Goal: Task Accomplishment & Management: Use online tool/utility

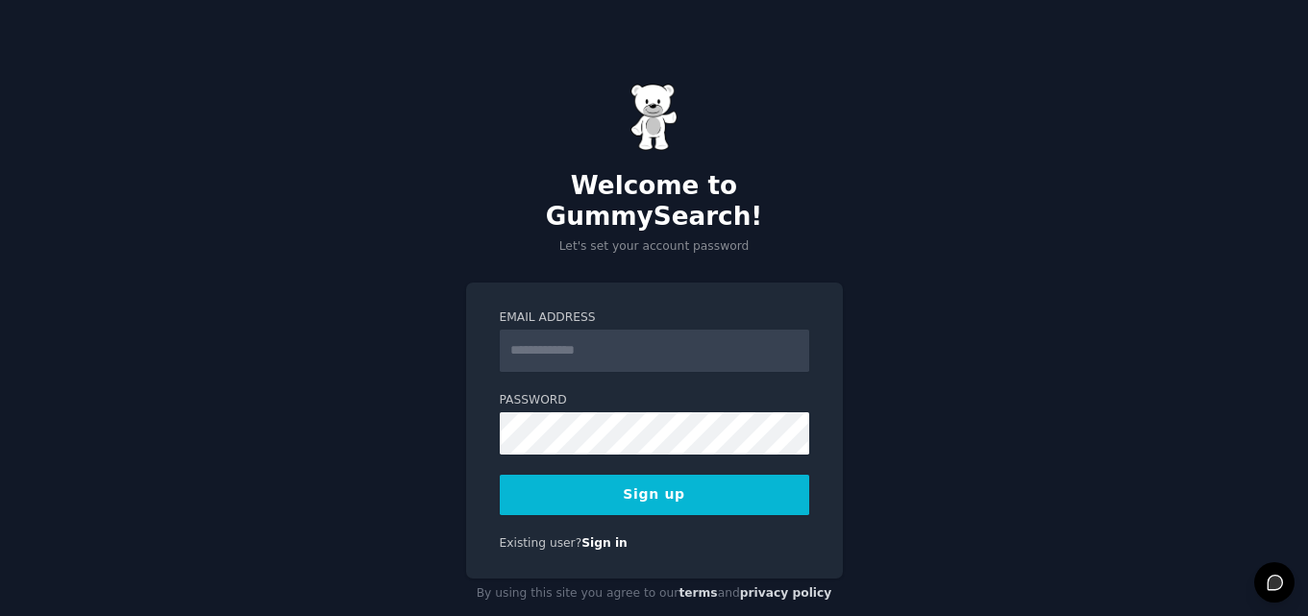
click at [619, 313] on div "Email Address" at bounding box center [654, 340] width 309 height 62
click at [586, 332] on input "Email Address" at bounding box center [654, 351] width 309 height 42
type input "**********"
click at [669, 392] on label "Password" at bounding box center [654, 400] width 309 height 17
drag, startPoint x: 607, startPoint y: 346, endPoint x: 485, endPoint y: 370, distance: 124.4
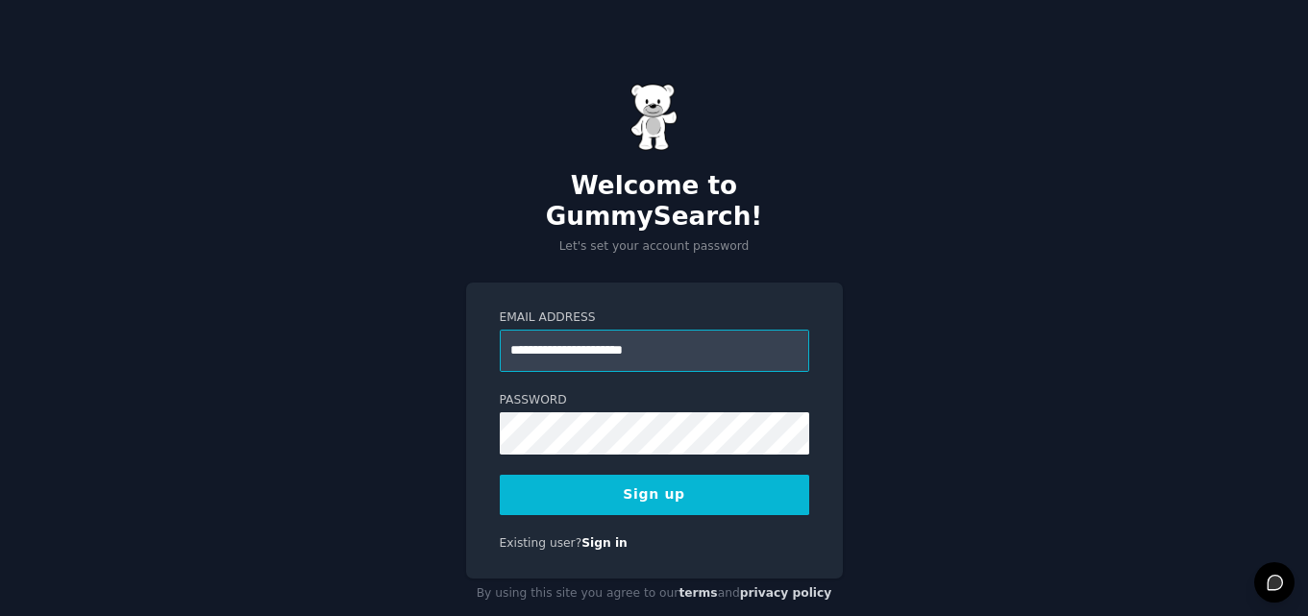
click at [485, 370] on div "**********" at bounding box center [654, 431] width 377 height 297
click at [819, 257] on div "**********" at bounding box center [654, 346] width 1308 height 616
click at [668, 475] on button "Sign up" at bounding box center [654, 495] width 309 height 40
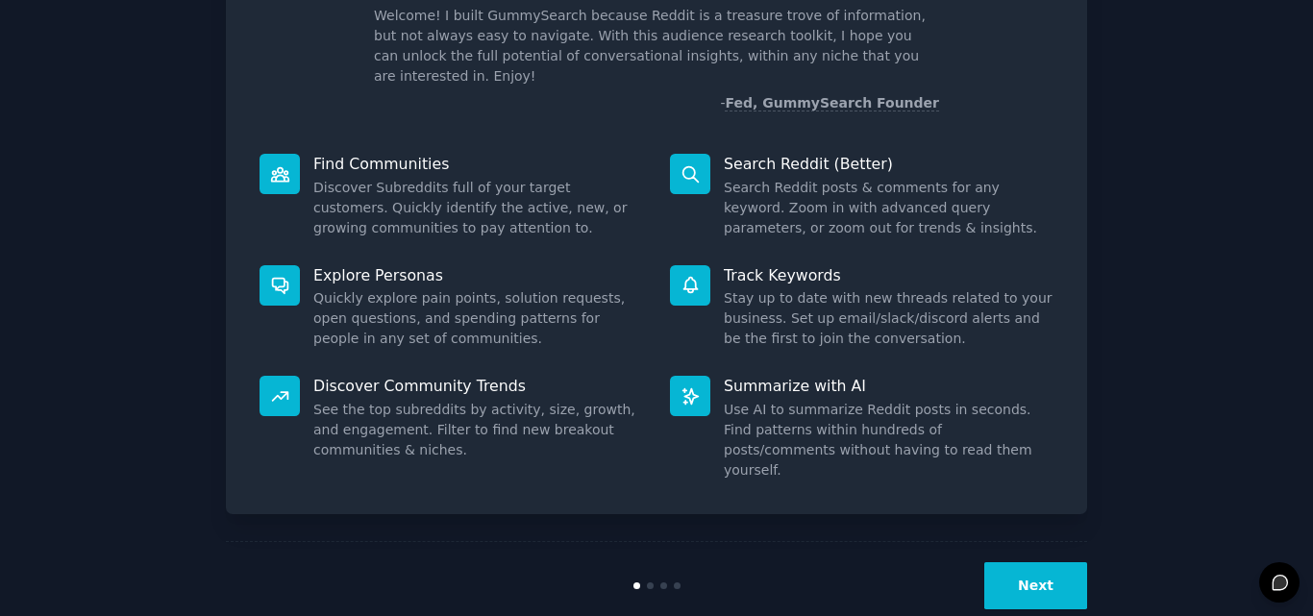
click at [1043, 565] on button "Next" at bounding box center [1035, 585] width 103 height 47
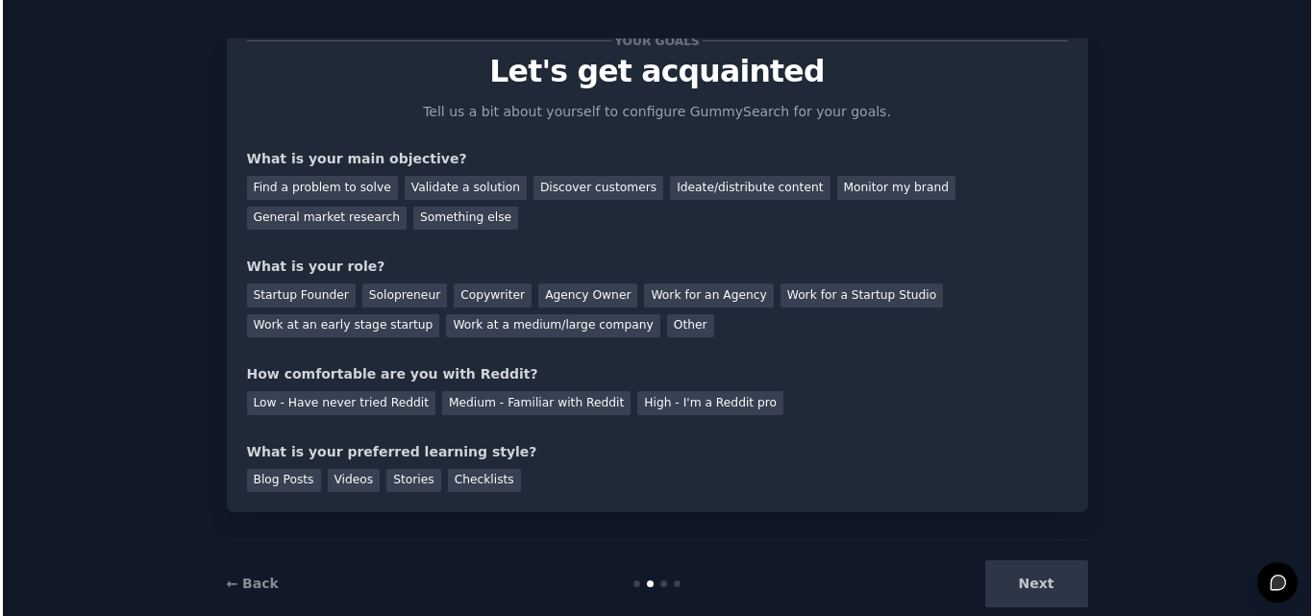
scroll to position [72, 0]
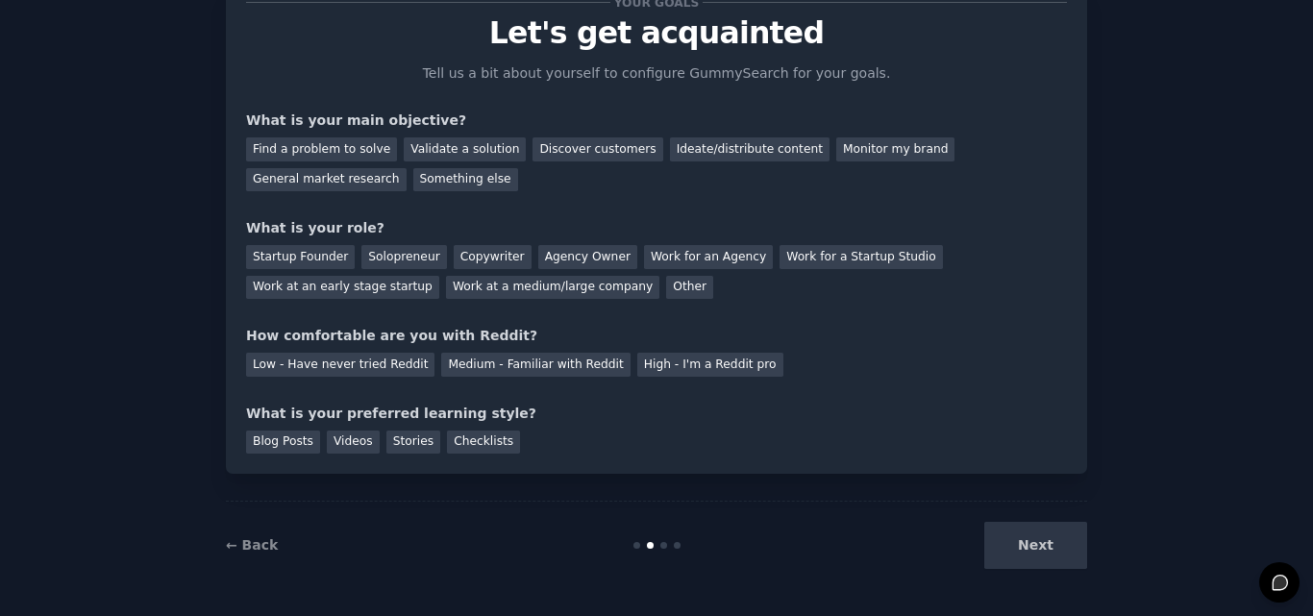
scroll to position [0, 0]
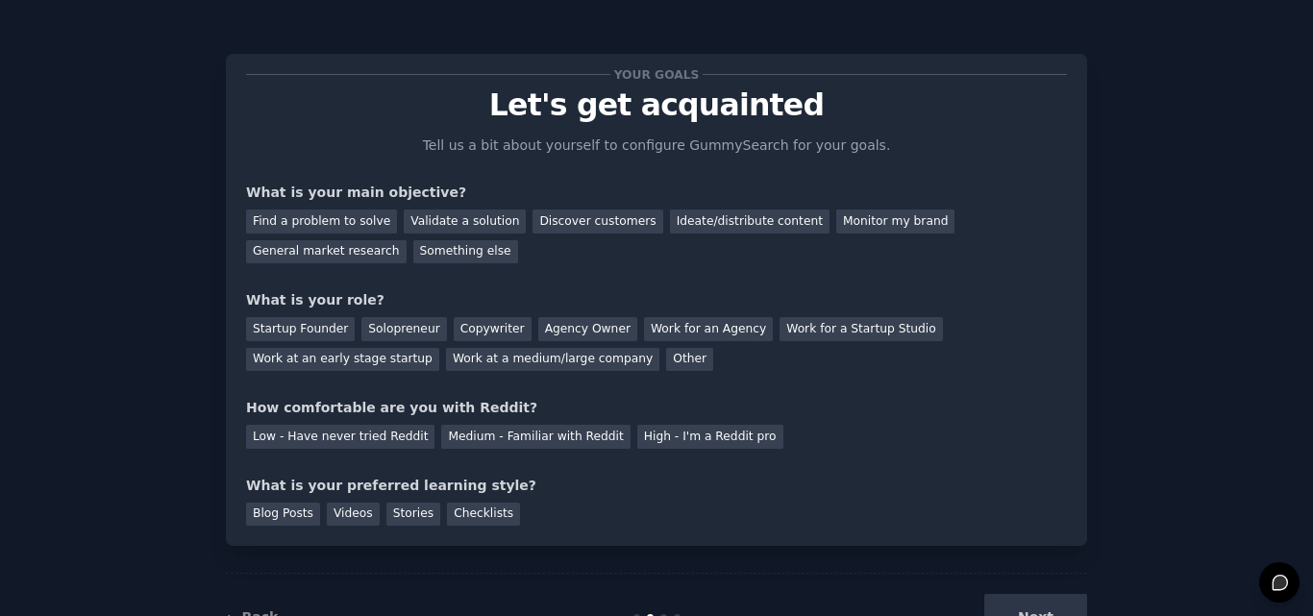
click at [1011, 598] on div "Next" at bounding box center [943, 617] width 287 height 47
click at [1000, 607] on div "Next" at bounding box center [943, 617] width 287 height 47
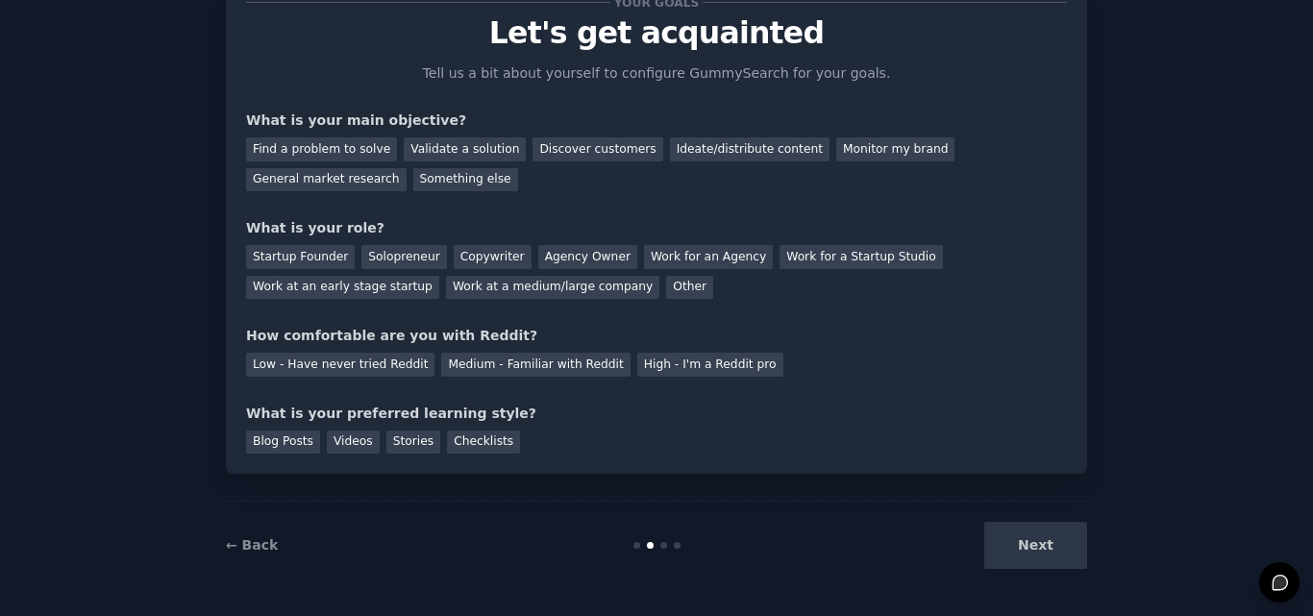
click at [1042, 535] on div "Next" at bounding box center [943, 545] width 287 height 47
click at [1010, 565] on div "Next" at bounding box center [943, 545] width 287 height 47
click at [1028, 542] on div "Next" at bounding box center [943, 545] width 287 height 47
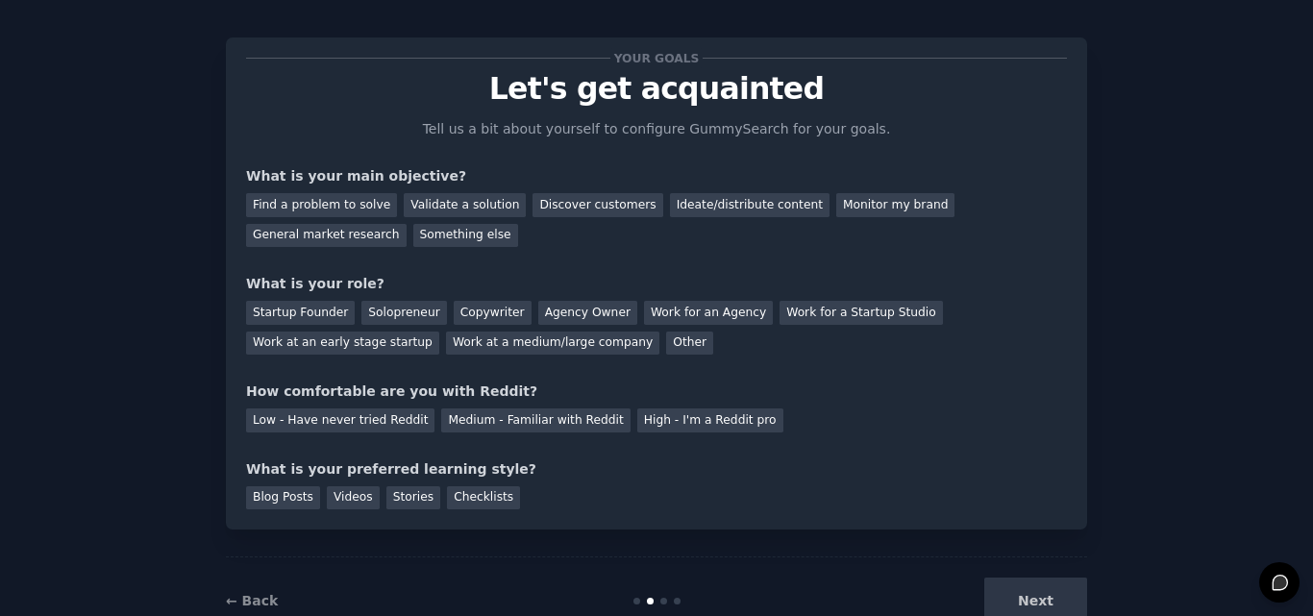
scroll to position [15, 0]
click at [347, 199] on div "Find a problem to solve" at bounding box center [321, 206] width 151 height 24
click at [567, 206] on div "Discover customers" at bounding box center [597, 206] width 130 height 24
click at [294, 327] on div "Startup Founder Solopreneur Copywriter Agency Owner Work for an Agency Work for…" at bounding box center [656, 325] width 821 height 61
click at [308, 319] on div "Startup Founder" at bounding box center [300, 314] width 109 height 24
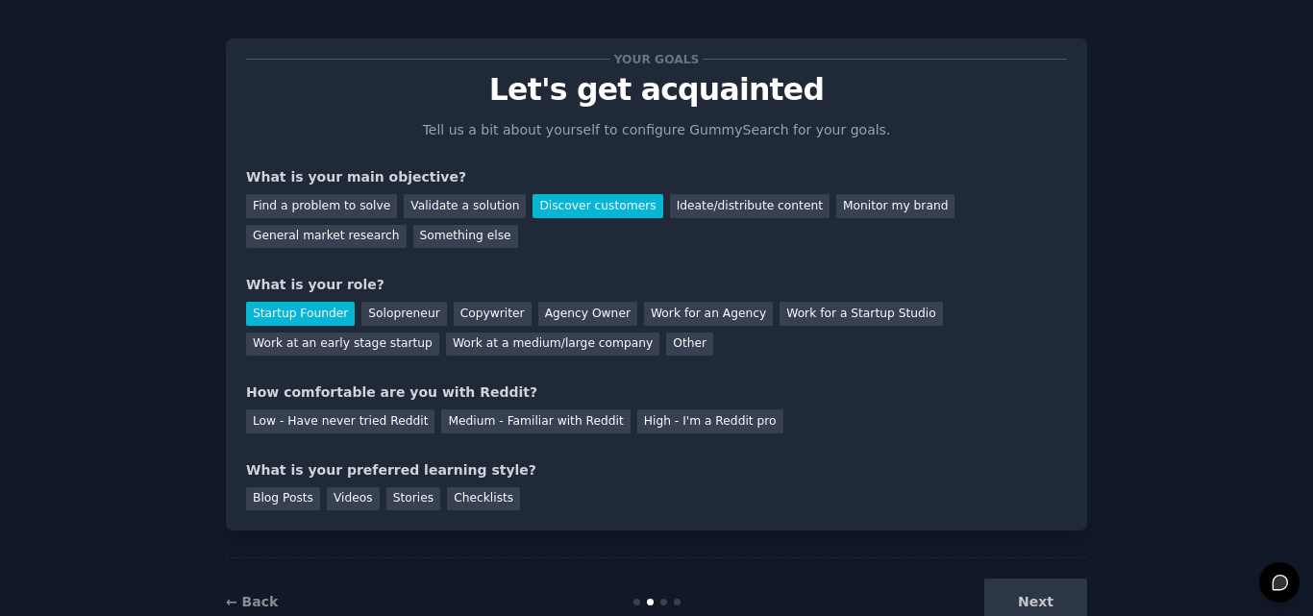
click at [603, 307] on div "Startup Founder Solopreneur Copywriter Agency Owner Work for an Agency Work for…" at bounding box center [656, 325] width 821 height 61
click at [555, 311] on div "Agency Owner" at bounding box center [587, 314] width 99 height 24
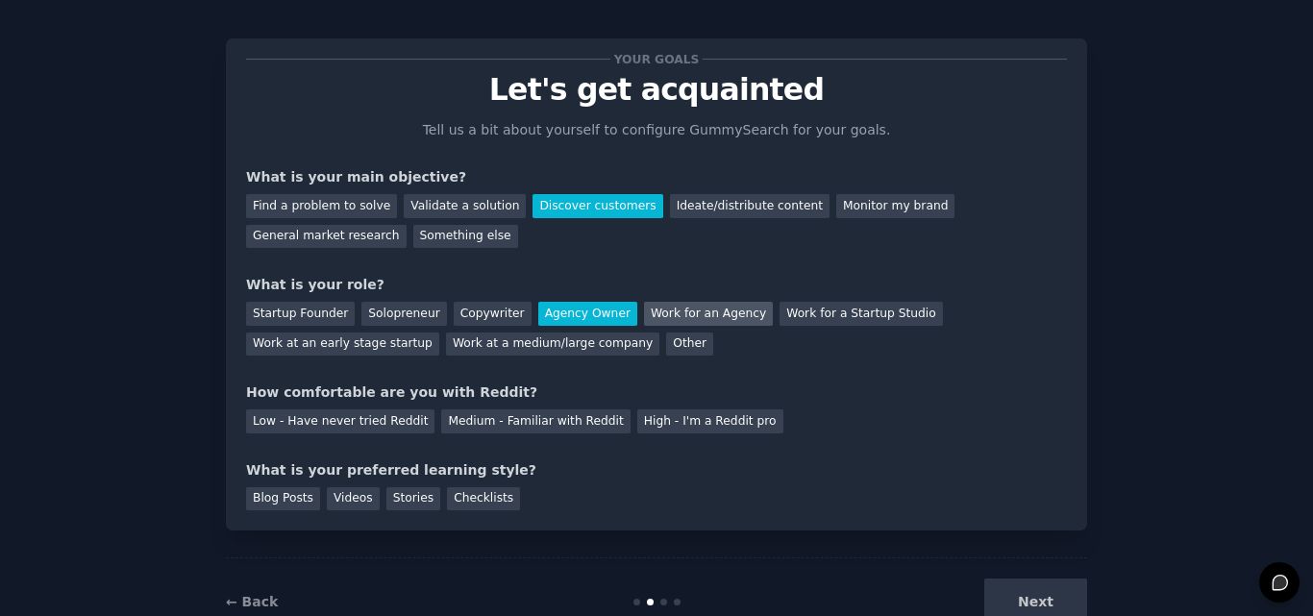
click at [698, 312] on div "Work for an Agency" at bounding box center [708, 314] width 129 height 24
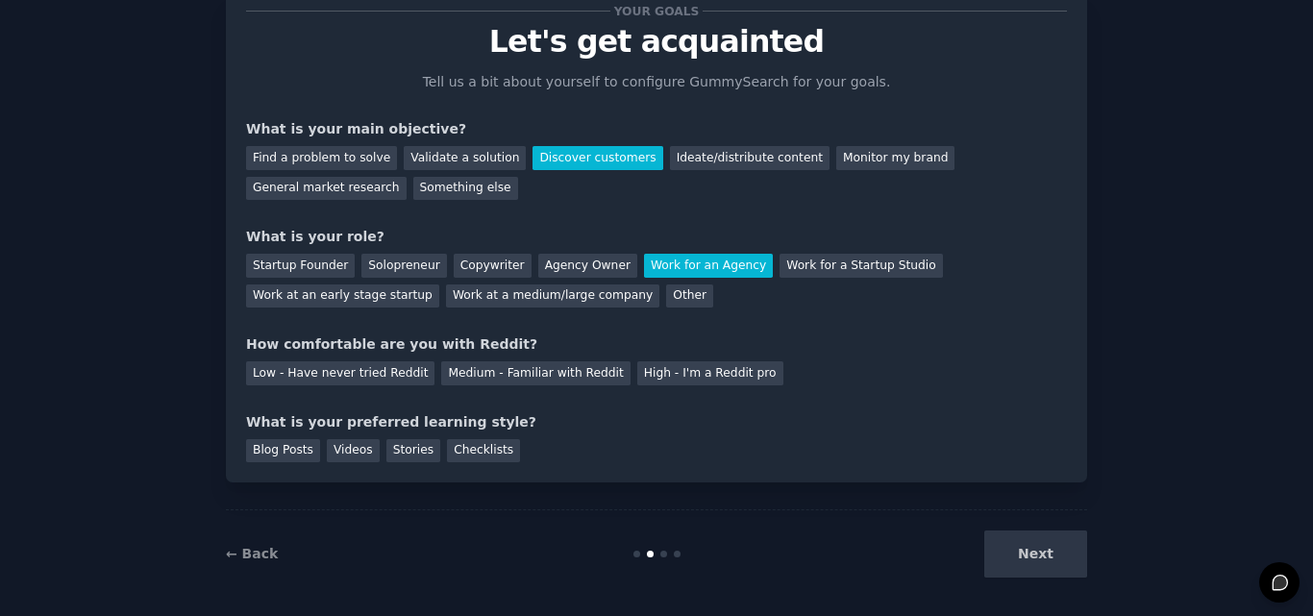
click at [1023, 550] on div "Next" at bounding box center [943, 553] width 287 height 47
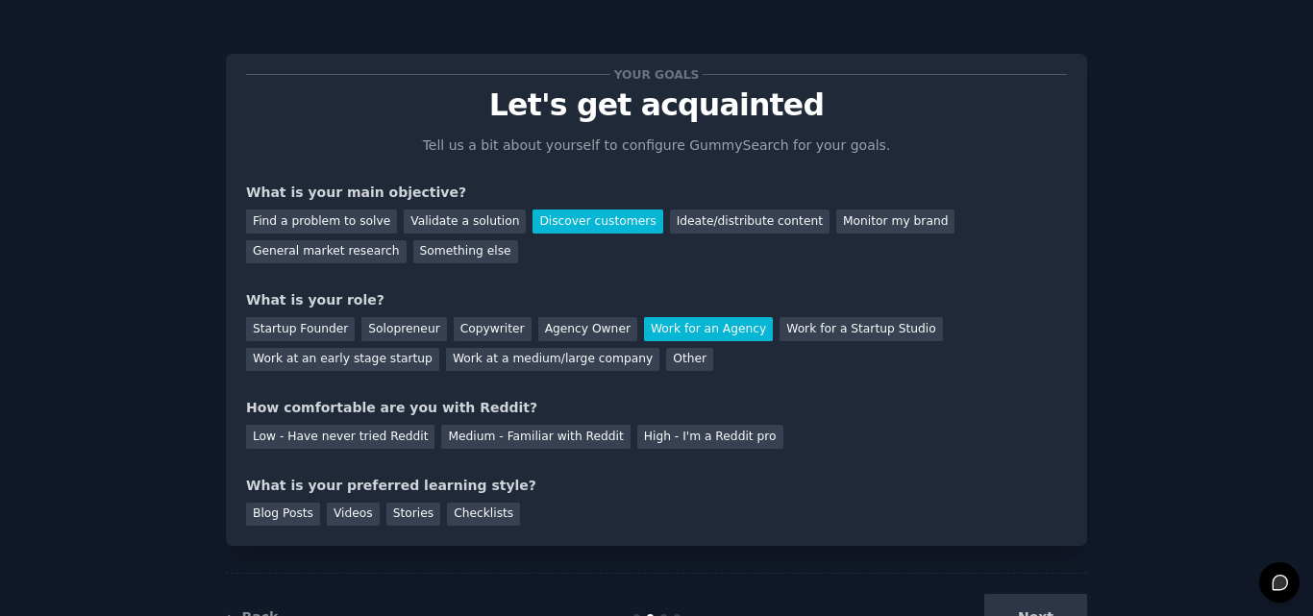
click at [457, 423] on div "Low - Have never tried Reddit Medium - Familiar with Reddit High - I'm a Reddit…" at bounding box center [656, 433] width 821 height 31
click at [442, 436] on div "Medium - Familiar with Reddit" at bounding box center [535, 437] width 188 height 24
click at [269, 512] on div "Blog Posts" at bounding box center [283, 515] width 74 height 24
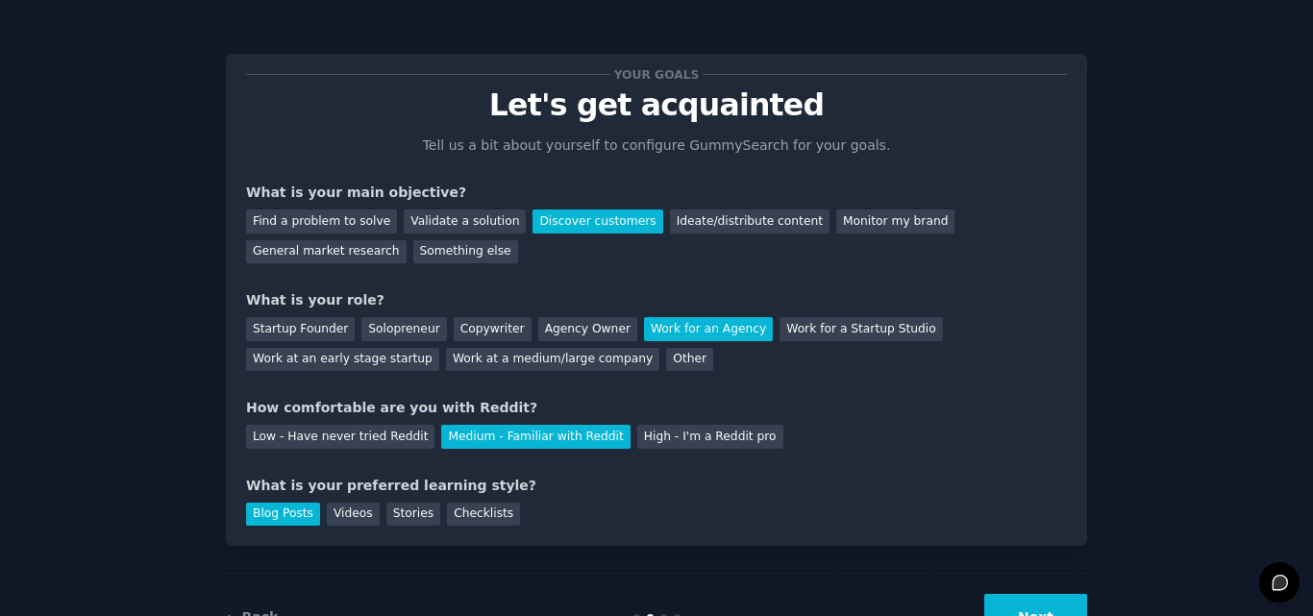
click at [1007, 606] on button "Next" at bounding box center [1035, 617] width 103 height 47
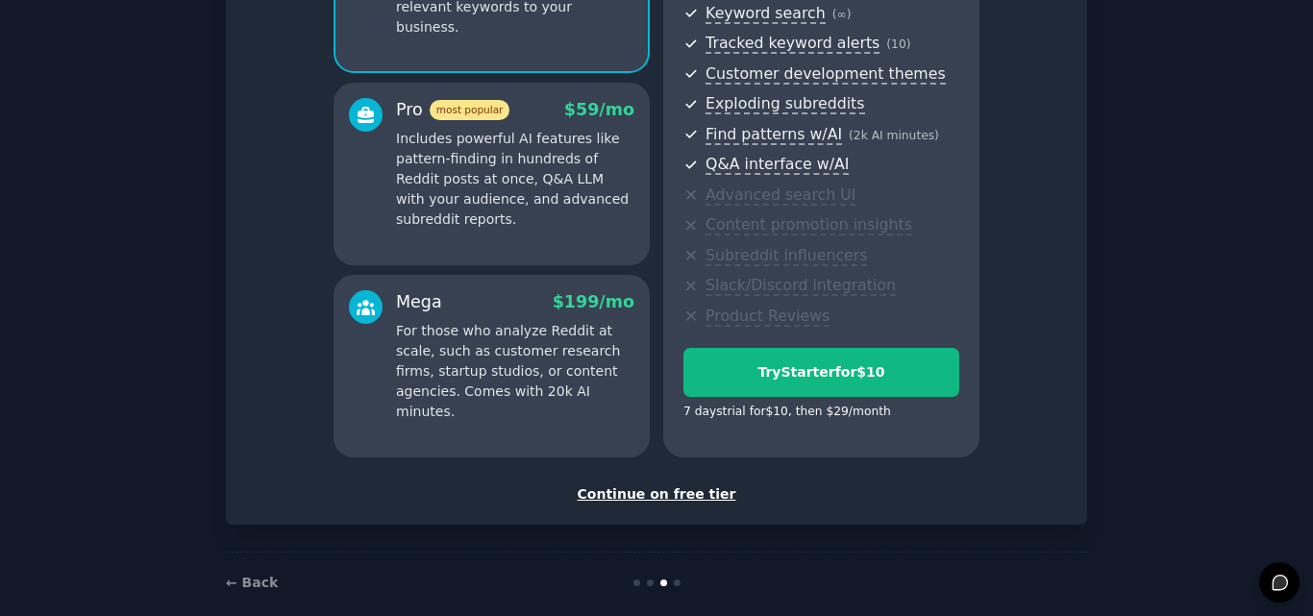
click at [646, 489] on div "Continue on free tier" at bounding box center [656, 494] width 821 height 20
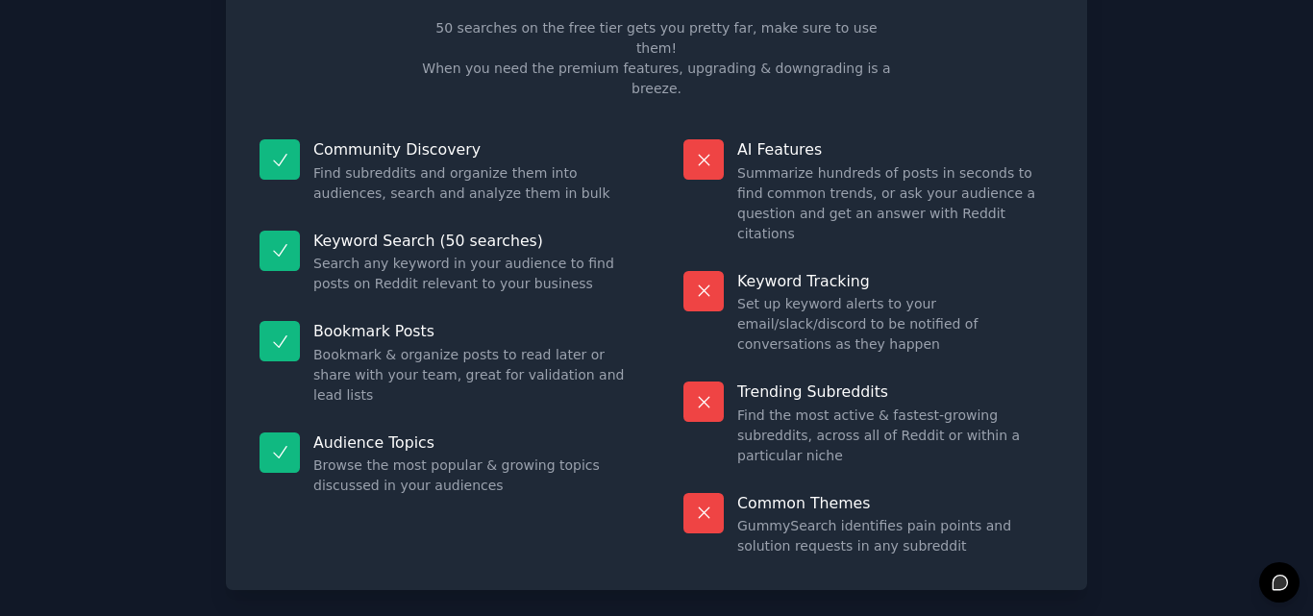
scroll to position [118, 0]
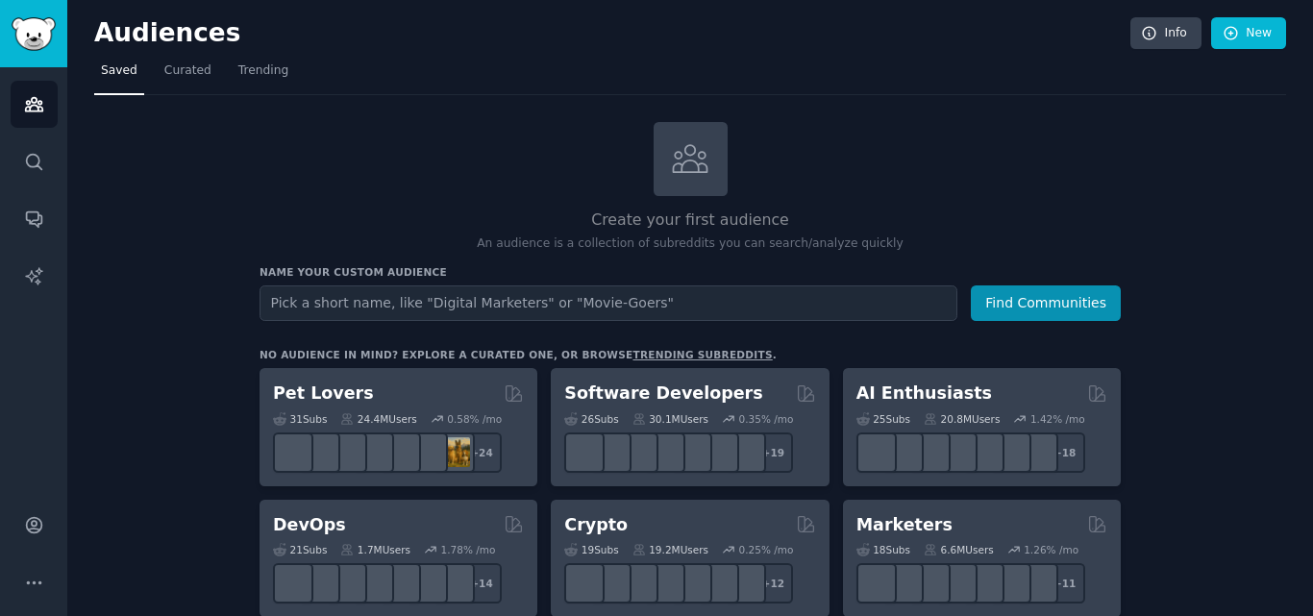
click at [722, 315] on input "text" at bounding box center [608, 303] width 698 height 36
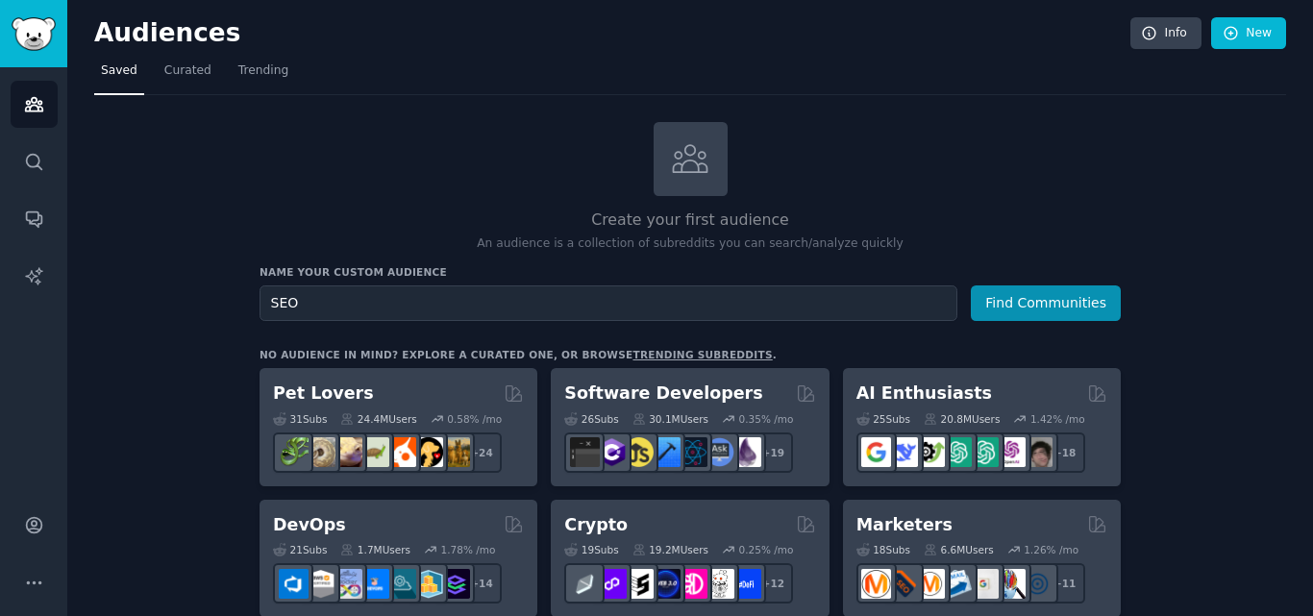
type input "SEO"
click at [971, 285] on button "Find Communities" at bounding box center [1046, 303] width 150 height 36
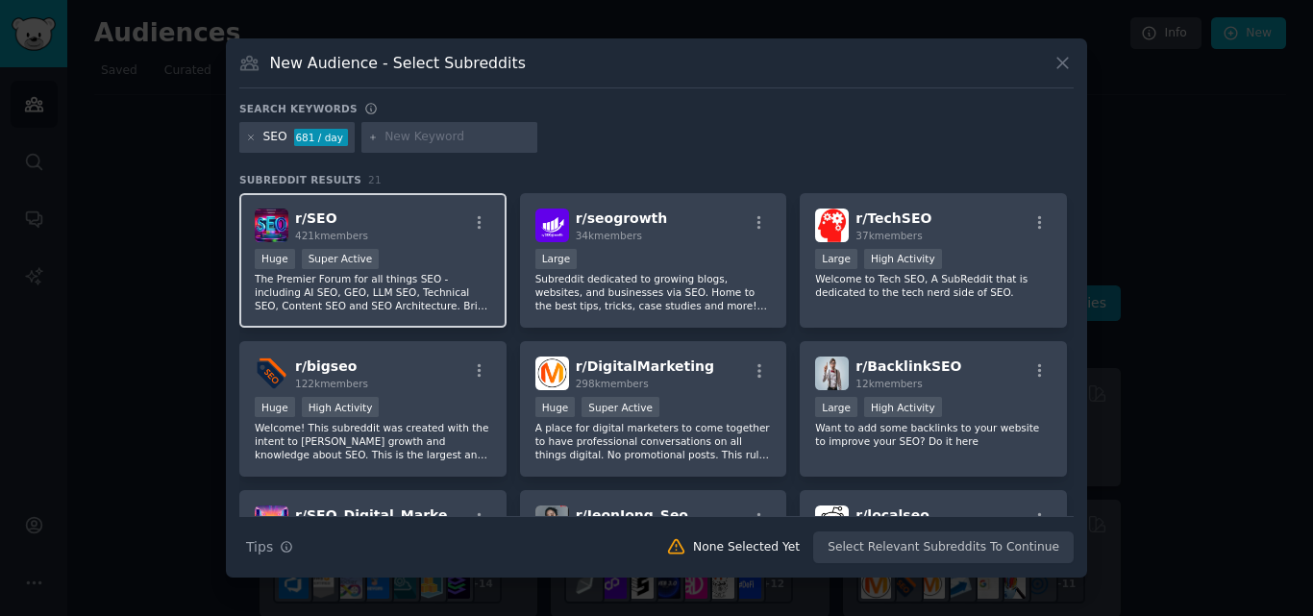
click at [407, 269] on div "Huge Super Active" at bounding box center [373, 261] width 236 height 24
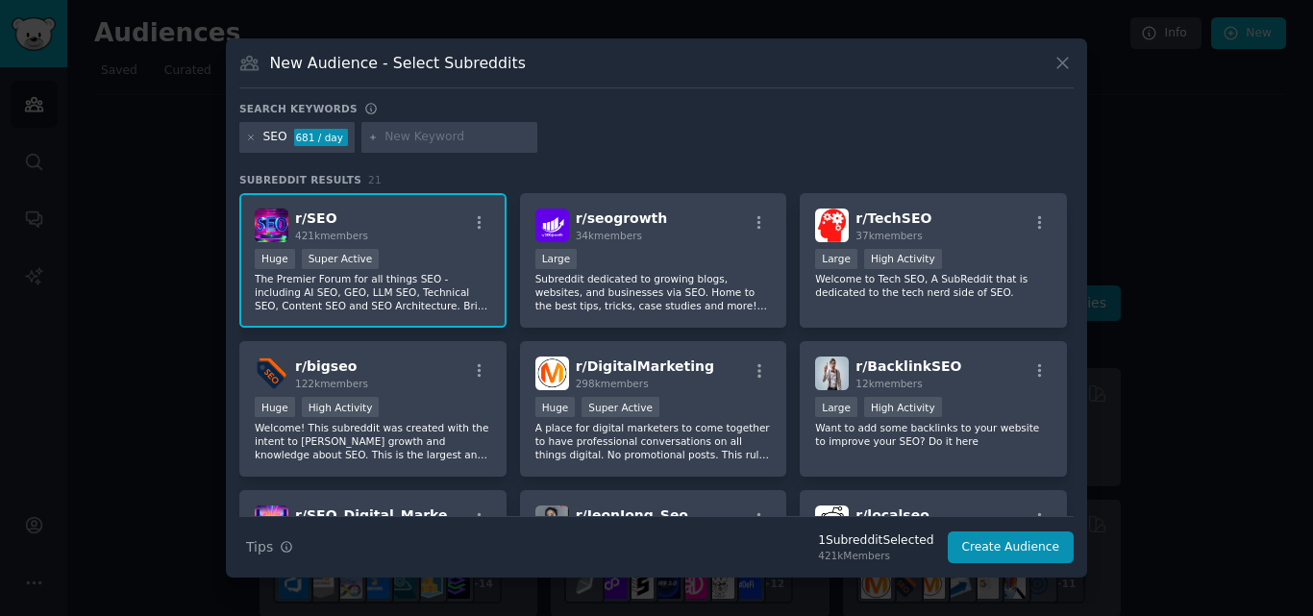
click at [687, 335] on div "r/ SEO 421k members Huge Super Active The Premier Forum for all things SEO - in…" at bounding box center [656, 483] width 834 height 580
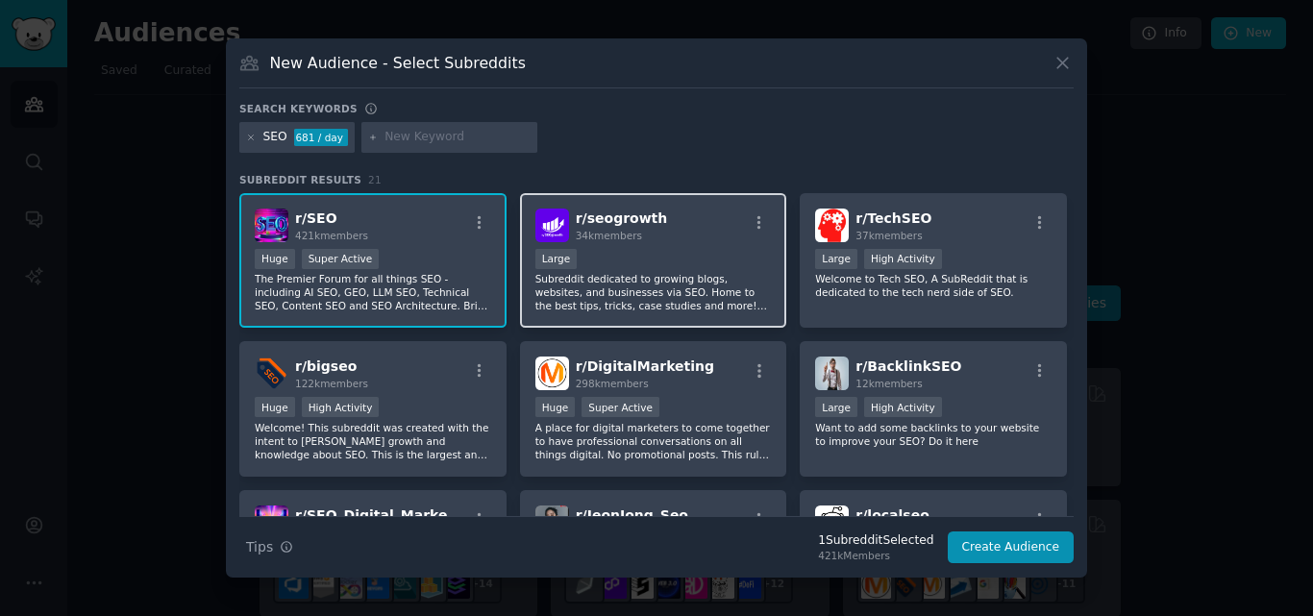
click at [620, 263] on div "Large" at bounding box center [653, 261] width 236 height 24
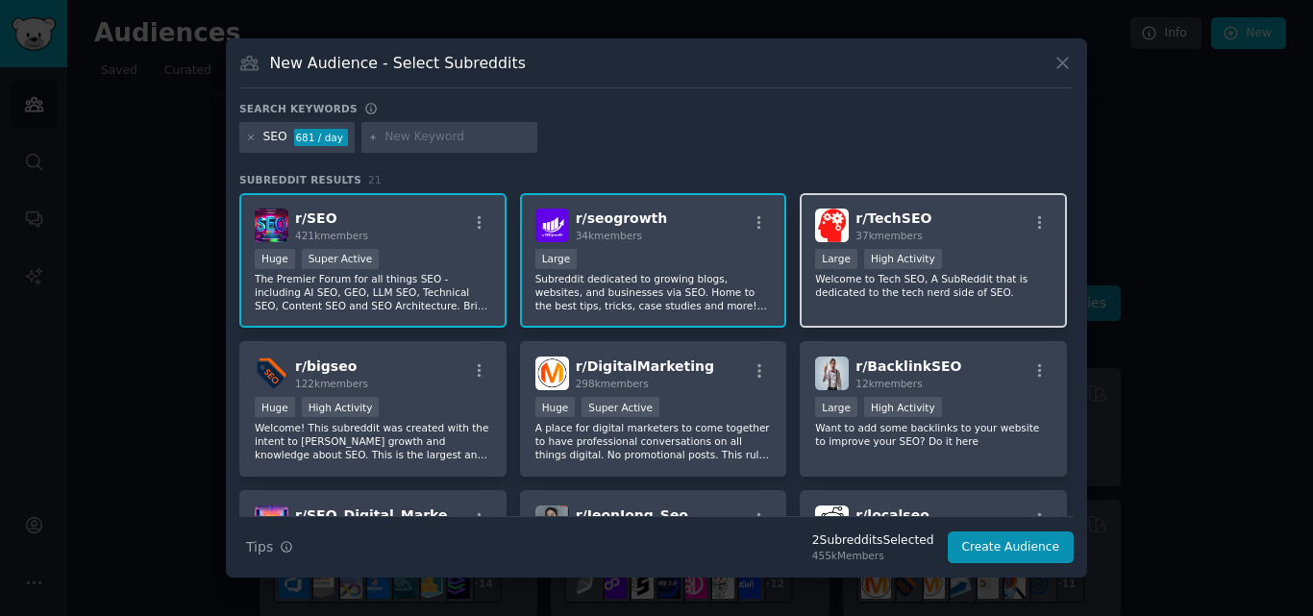
click at [1014, 246] on div "r/ TechSEO 37k members Large High Activity Welcome to Tech SEO, A SubReddit tha…" at bounding box center [933, 261] width 267 height 136
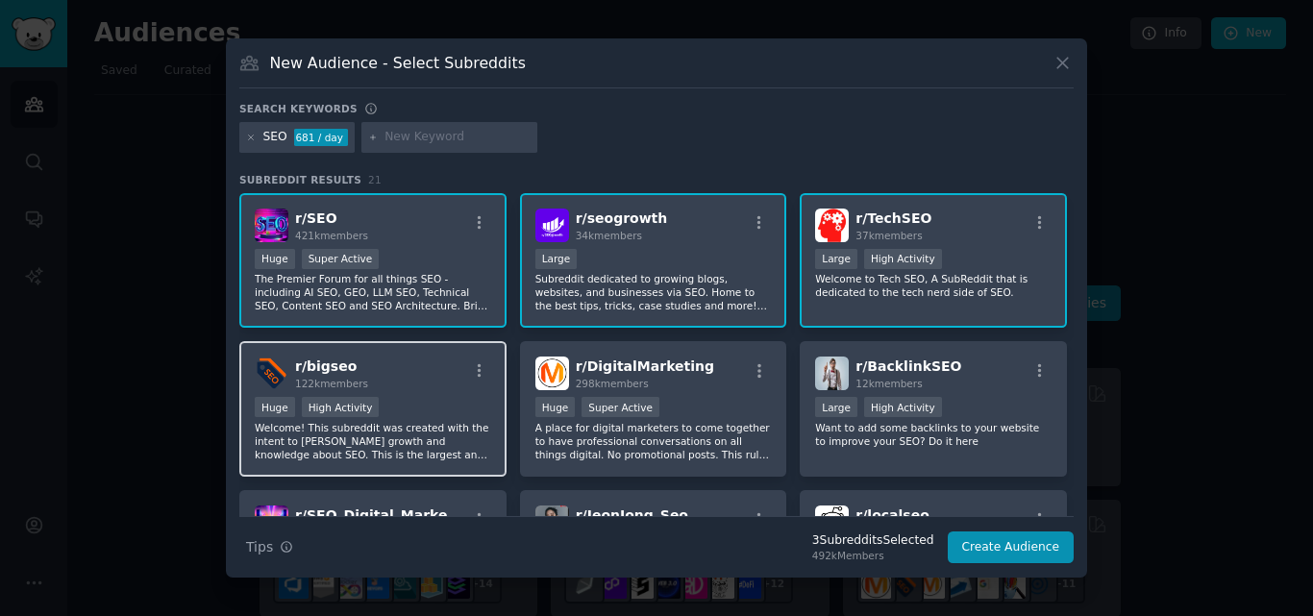
click at [494, 348] on div "r/ bigseo 122k members Huge High Activity Welcome! This subreddit was created w…" at bounding box center [372, 409] width 267 height 136
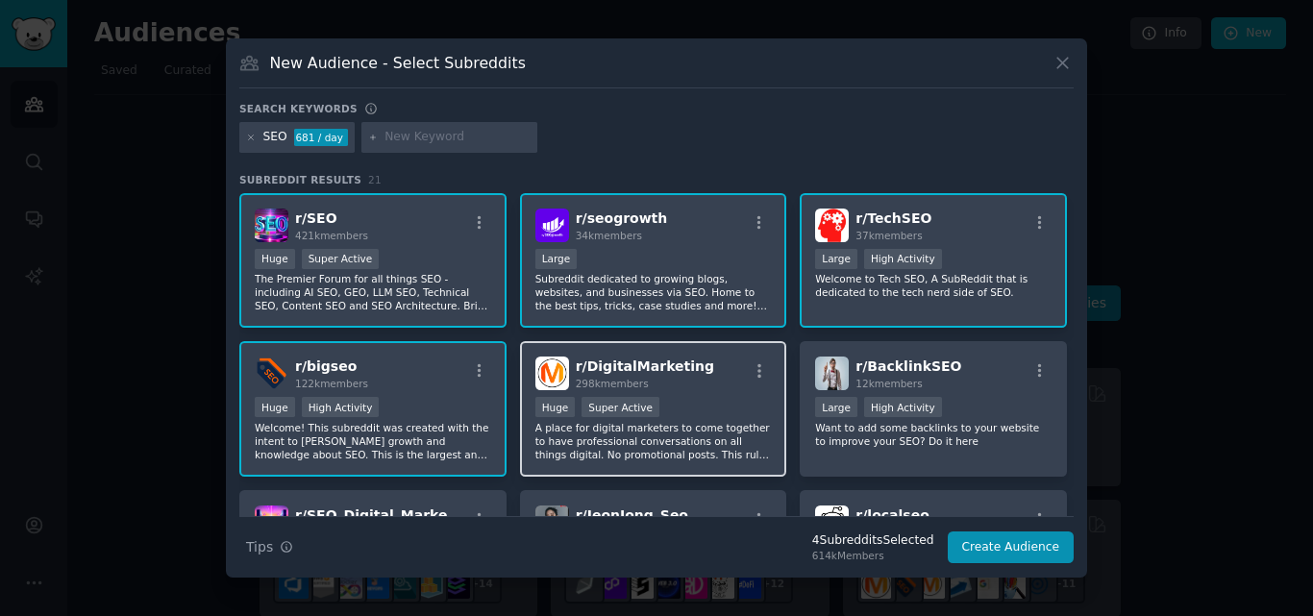
click at [733, 399] on div "Huge Super Active" at bounding box center [653, 409] width 236 height 24
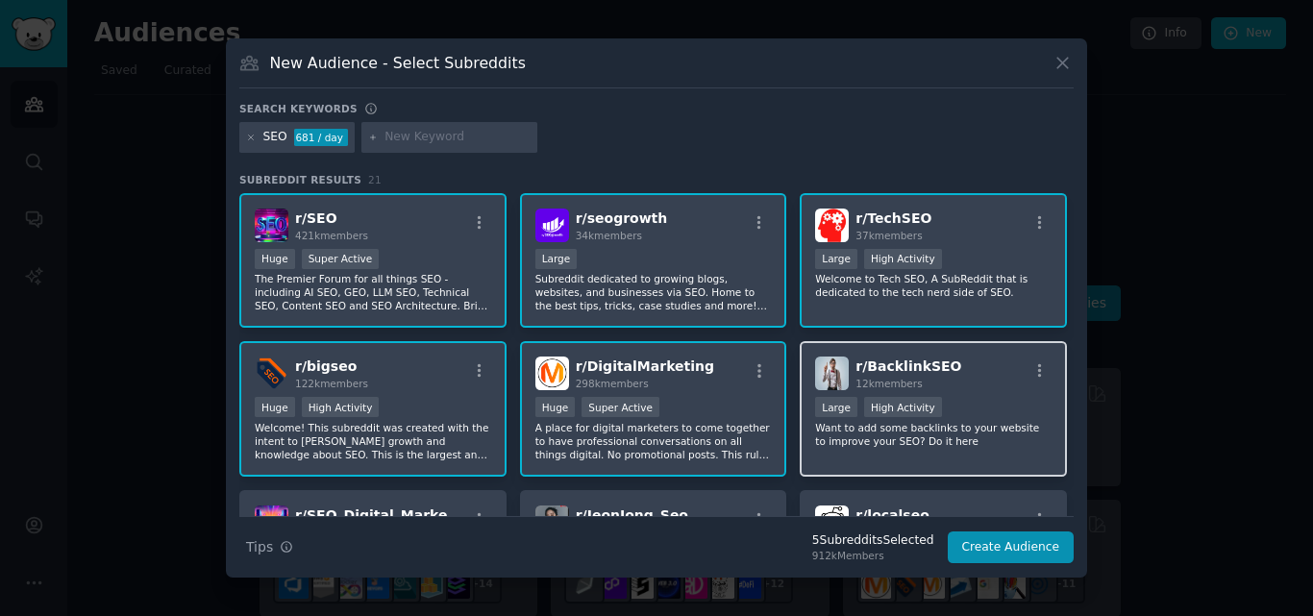
click at [889, 427] on p "Want to add some backlinks to your website to improve your SEO? Do it here" at bounding box center [933, 434] width 236 height 27
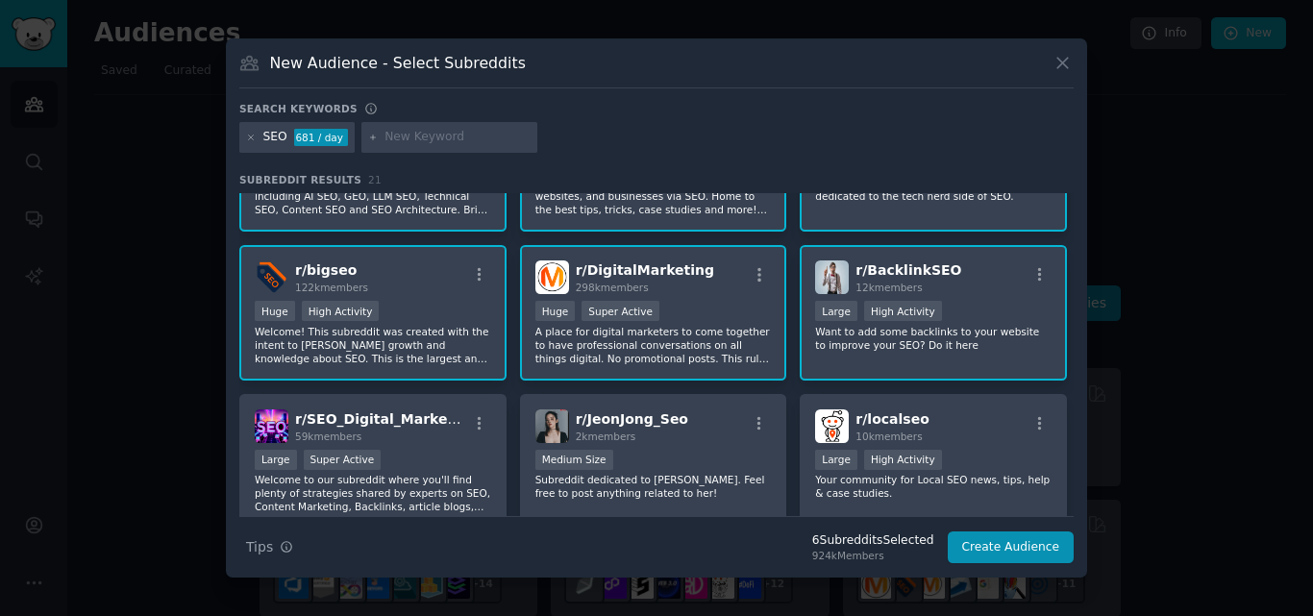
scroll to position [98, 0]
click at [400, 330] on p "Welcome! This subreddit was created with the intent to [PERSON_NAME] growth and…" at bounding box center [373, 343] width 236 height 40
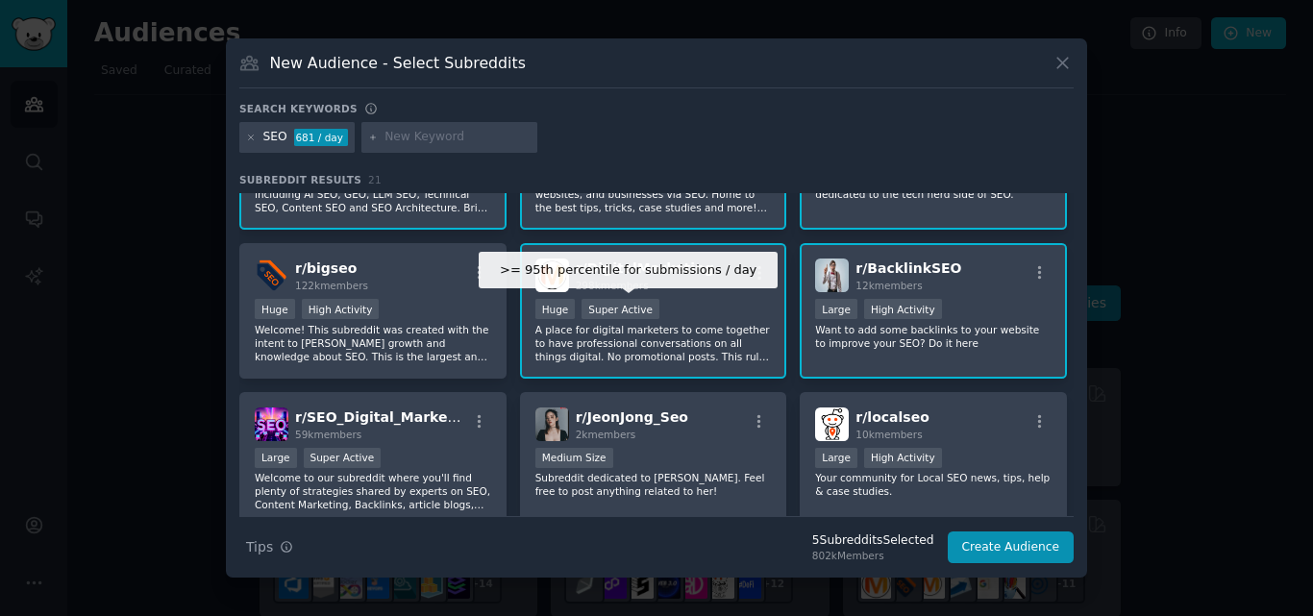
click at [643, 314] on div "Super Active" at bounding box center [620, 309] width 78 height 20
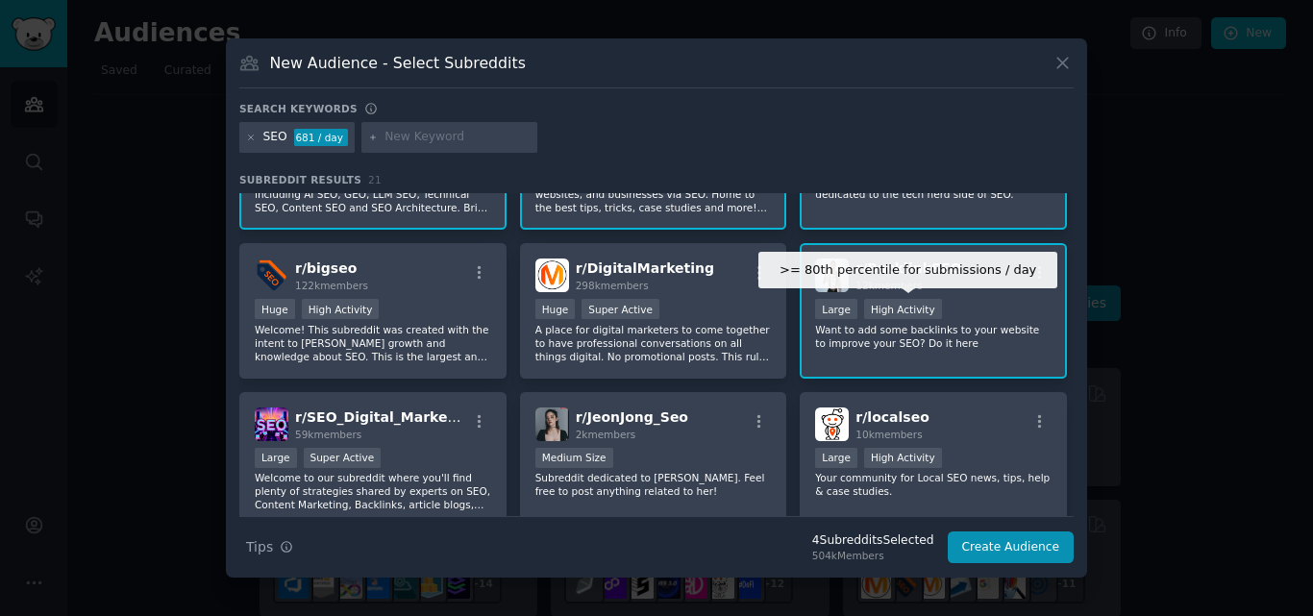
click at [931, 312] on div ">= 80th percentile for submissions / day Large High Activity" at bounding box center [933, 311] width 236 height 24
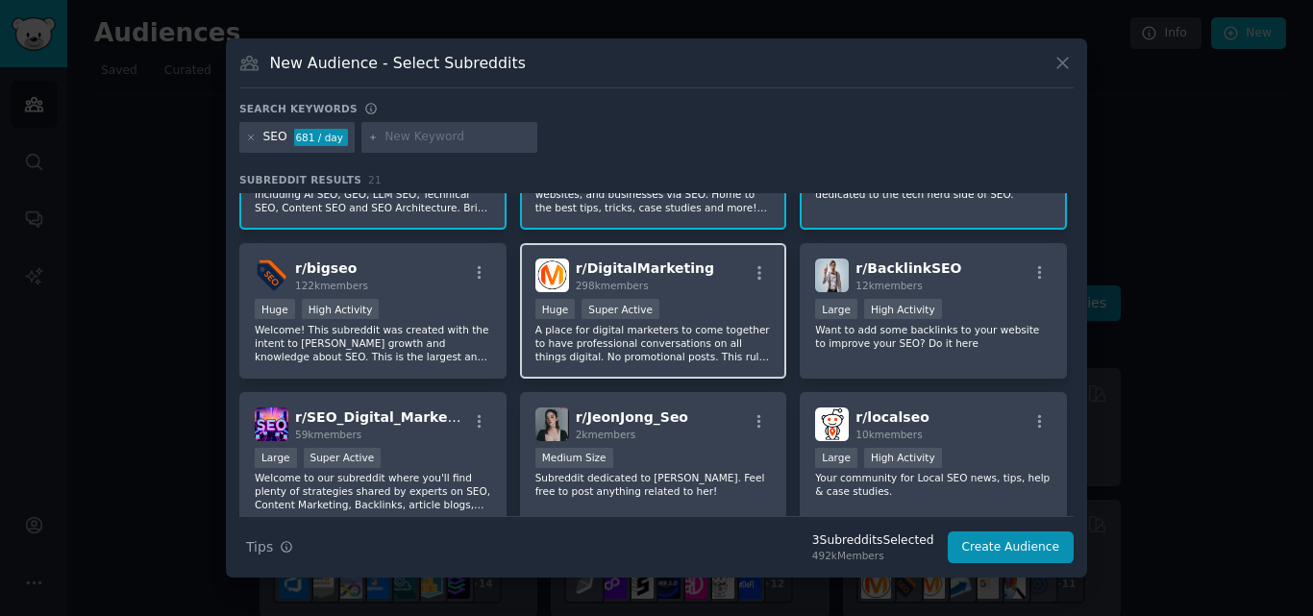
scroll to position [0, 0]
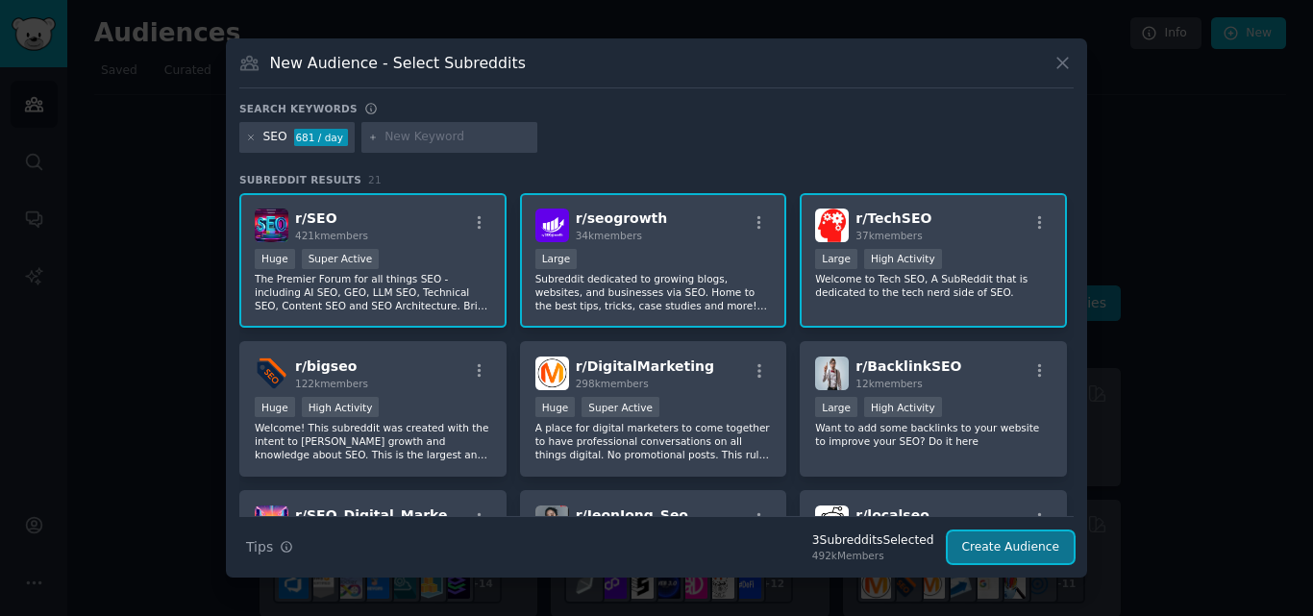
click at [967, 539] on button "Create Audience" at bounding box center [1011, 547] width 127 height 33
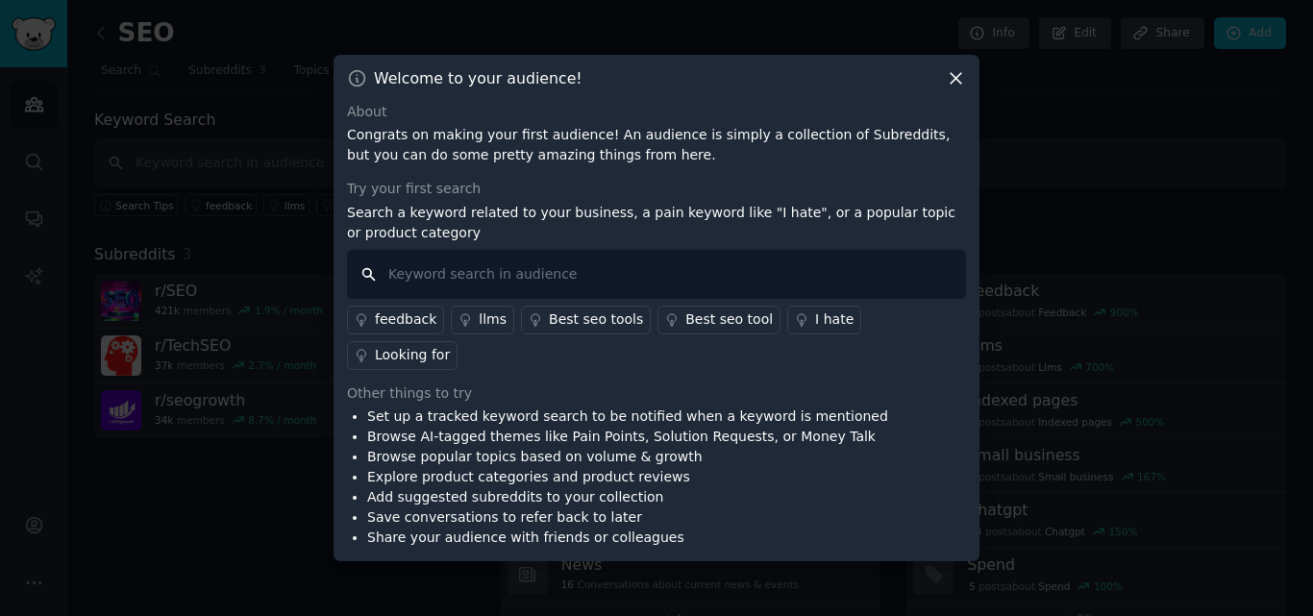
click at [712, 287] on input "text" at bounding box center [656, 274] width 619 height 49
type input "tech"
type input "technicals eo"
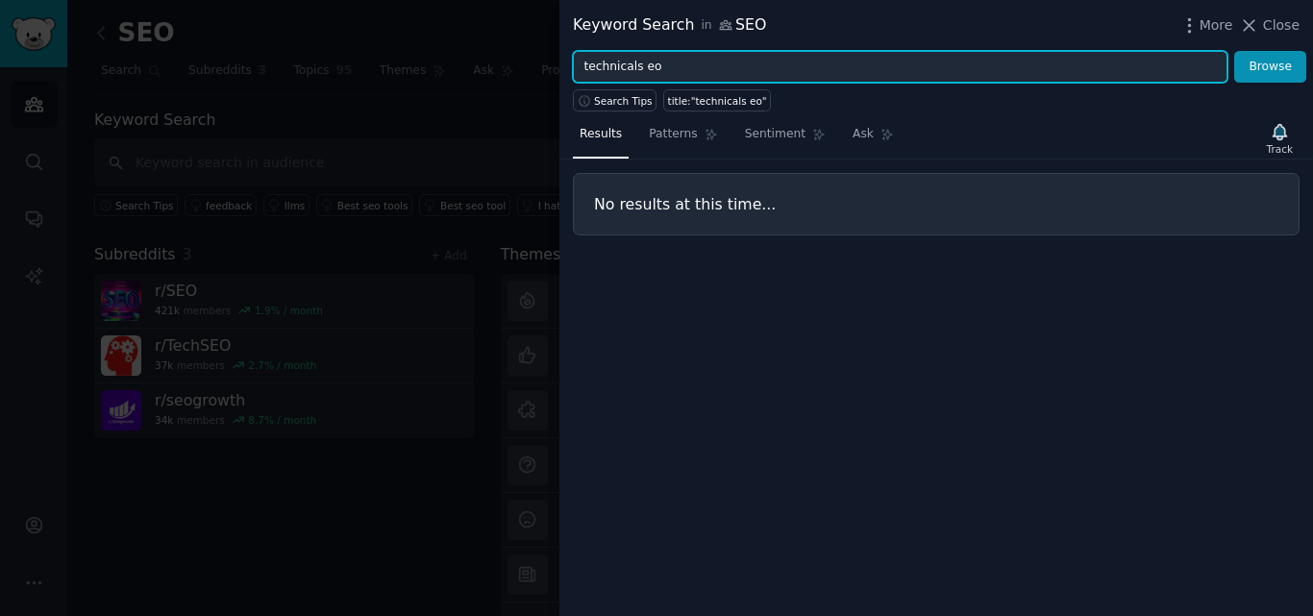
click at [635, 73] on input "technicals eo" at bounding box center [900, 67] width 654 height 33
type input "technicals seo"
click at [1234, 51] on button "Browse" at bounding box center [1270, 67] width 72 height 33
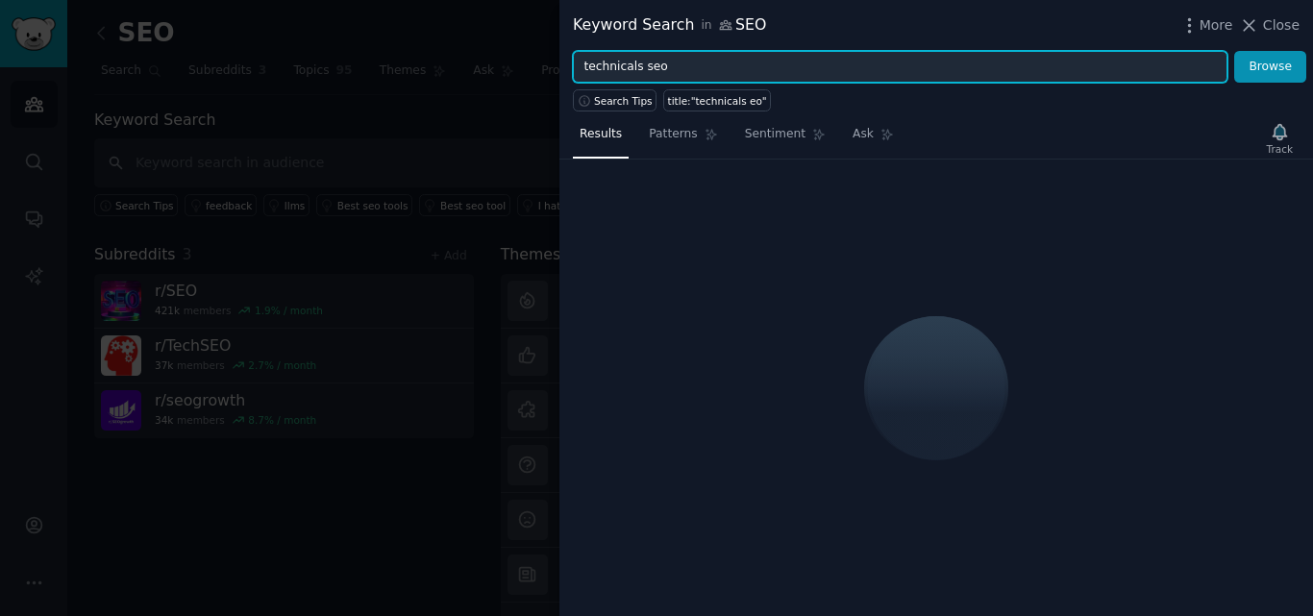
click at [635, 67] on input "technicals seo" at bounding box center [900, 67] width 654 height 33
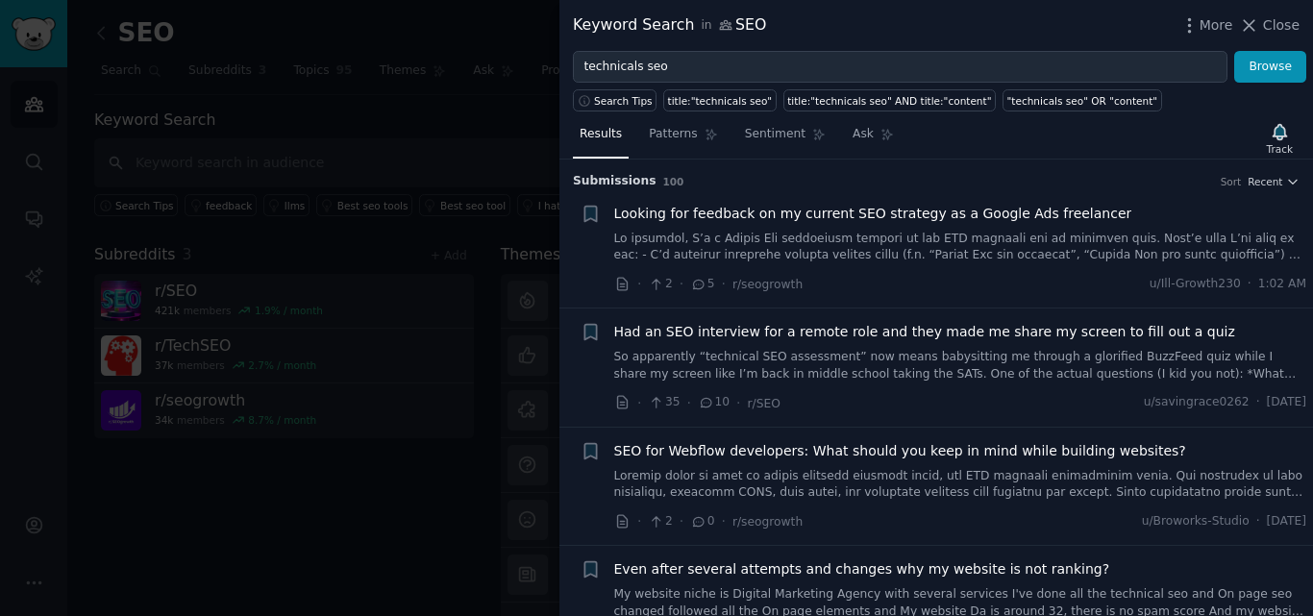
click at [750, 214] on span "Looking for feedback on my current SEO strategy as a Google Ads freelancer" at bounding box center [873, 214] width 518 height 20
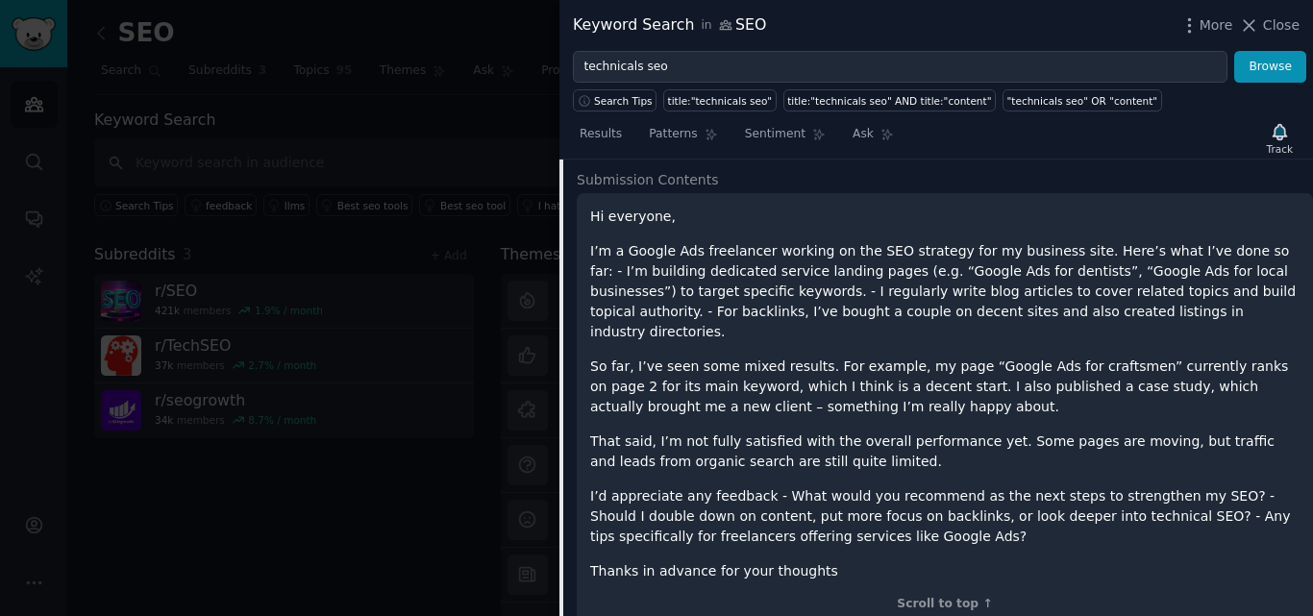
scroll to position [210, 0]
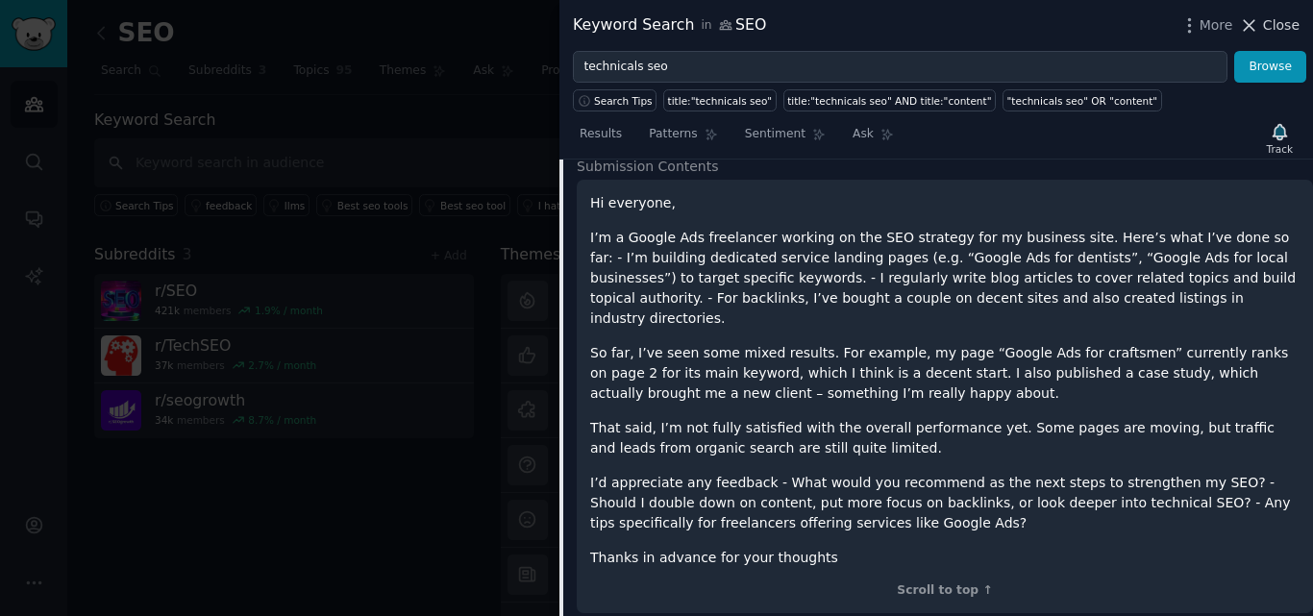
click at [1283, 26] on span "Close" at bounding box center [1281, 25] width 37 height 20
click at [217, 265] on div "Subreddits 3 + Add" at bounding box center [284, 255] width 380 height 24
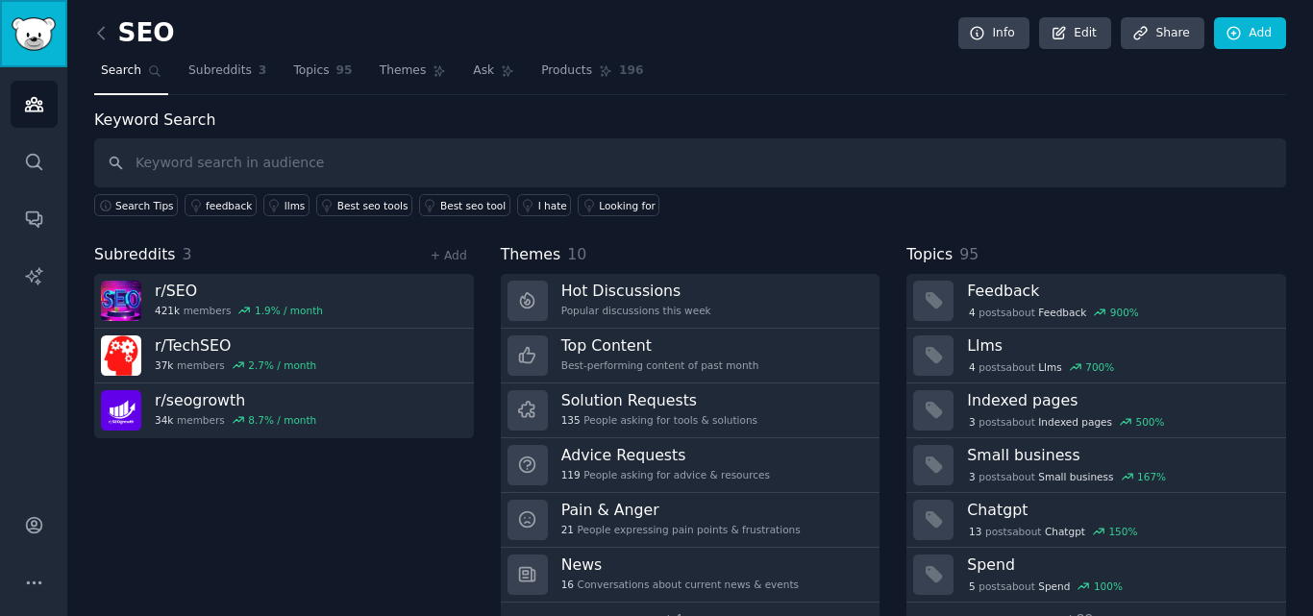
click at [27, 60] on link "Sidebar" at bounding box center [33, 33] width 67 height 67
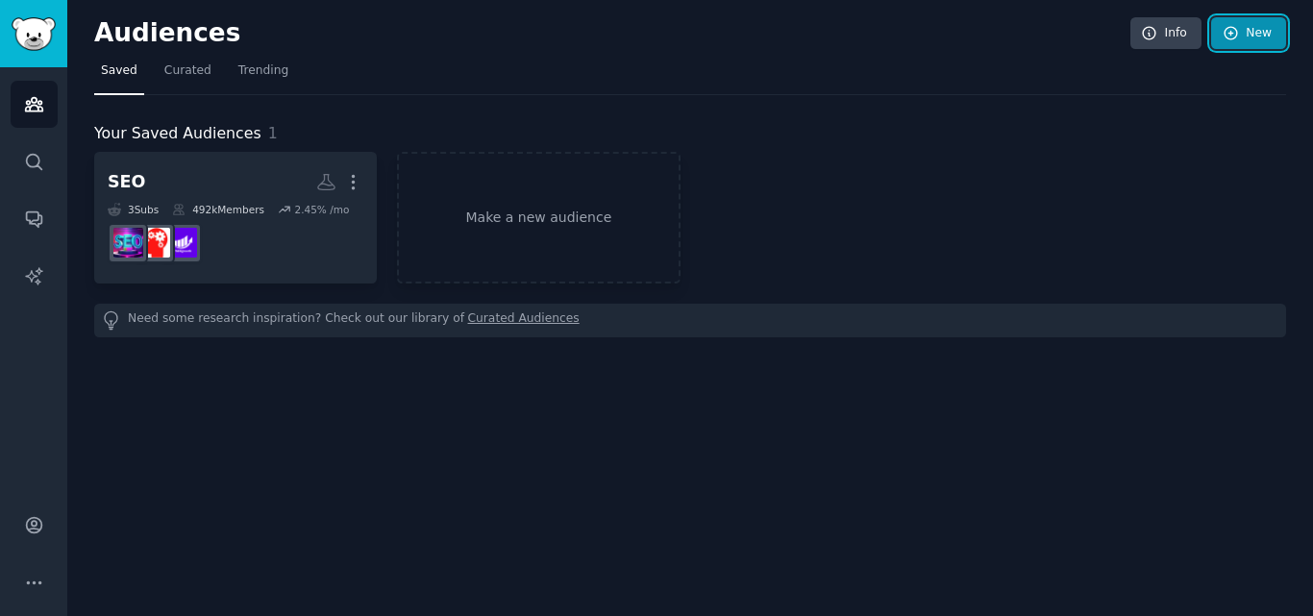
click at [1238, 39] on icon at bounding box center [1230, 33] width 17 height 17
